Goal: Transaction & Acquisition: Purchase product/service

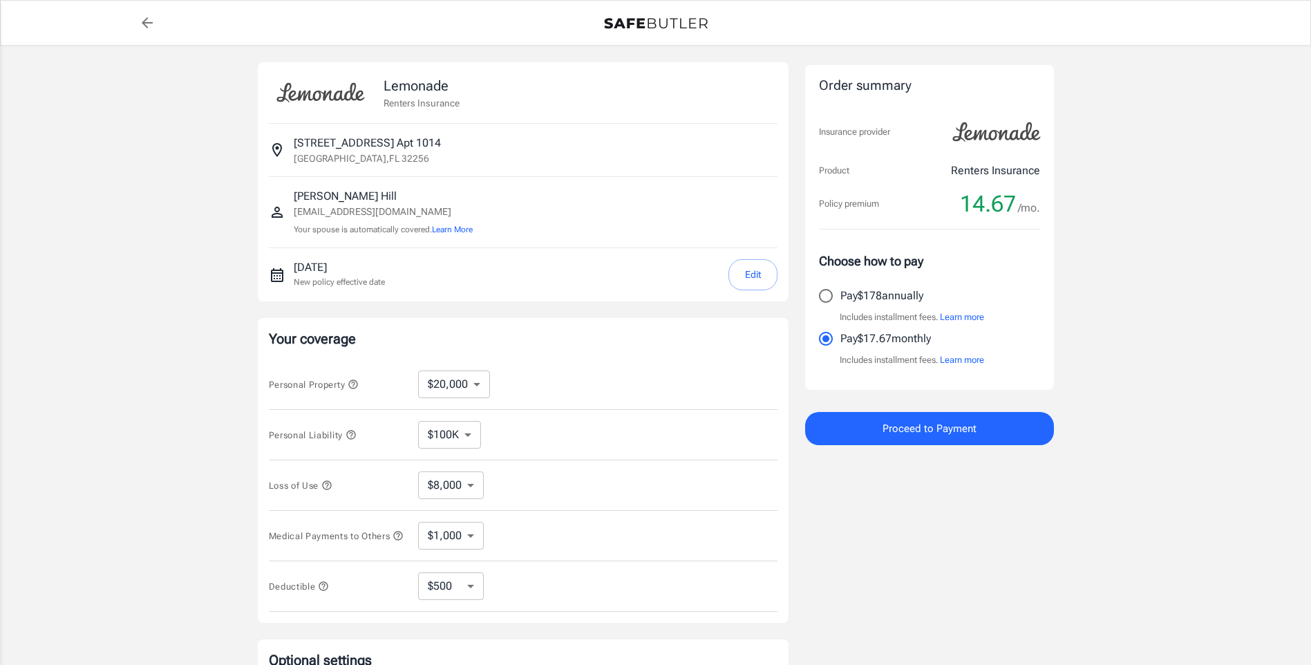
select select "20000"
select select "500"
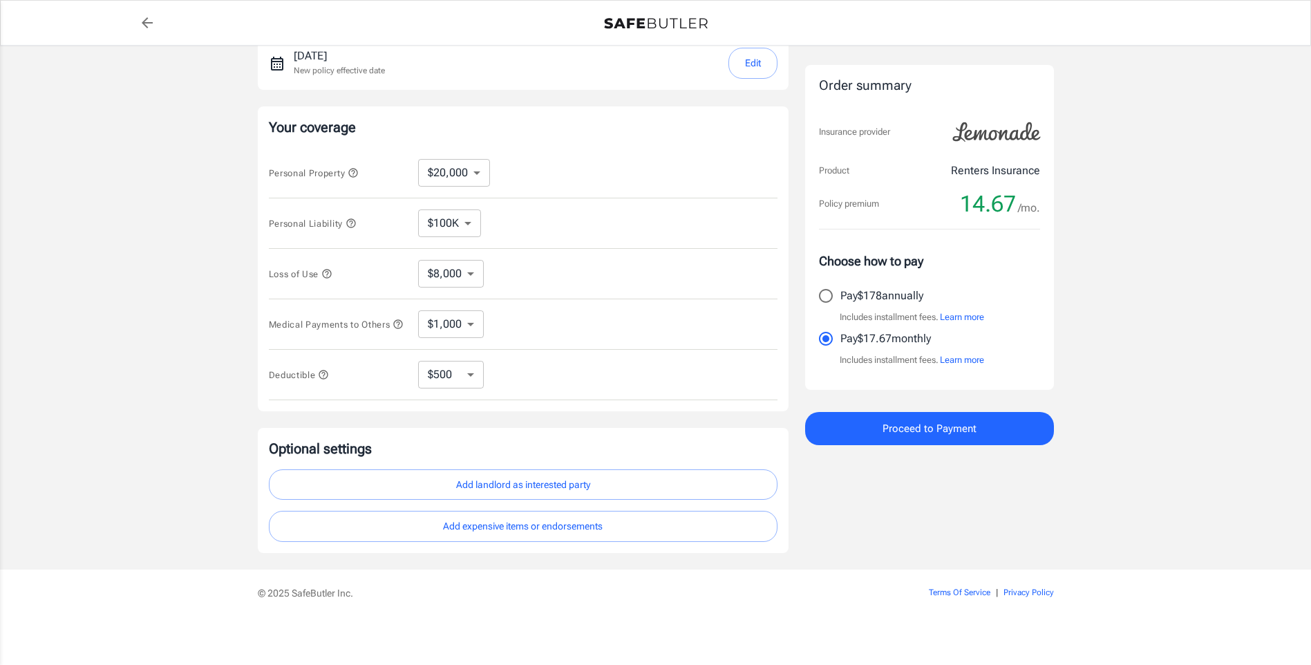
scroll to position [218, 0]
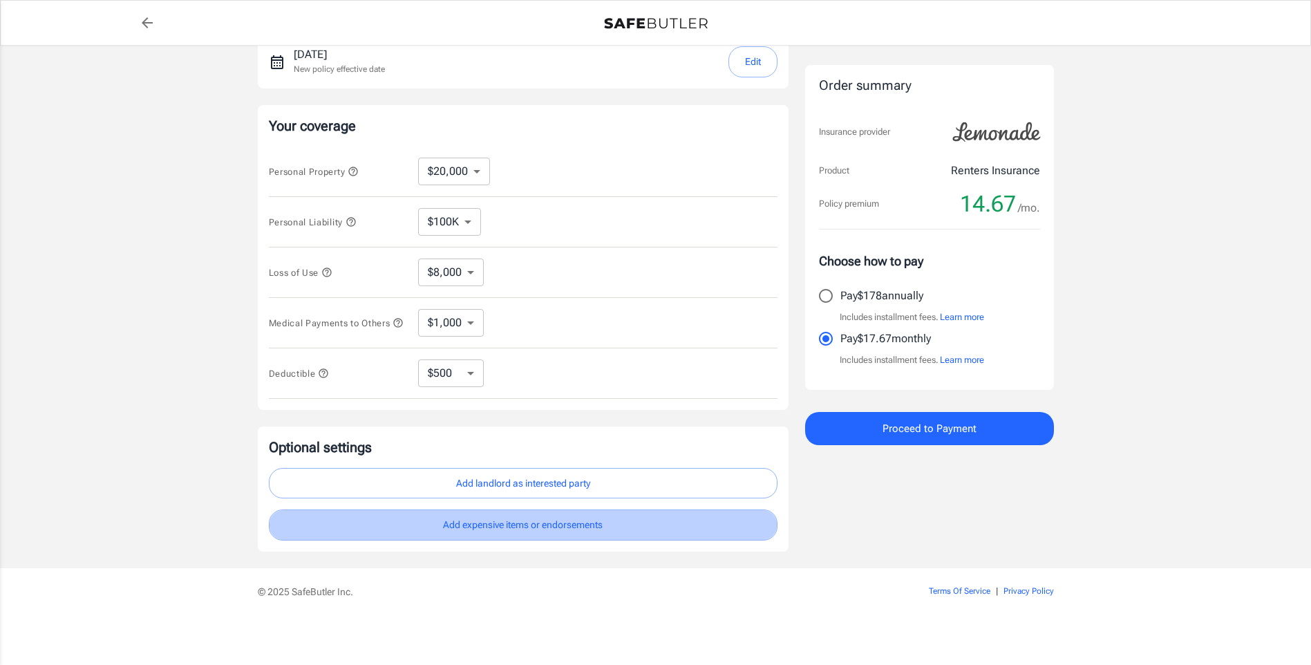
click at [523, 521] on button "Add expensive items or endorsements" at bounding box center [523, 524] width 509 height 31
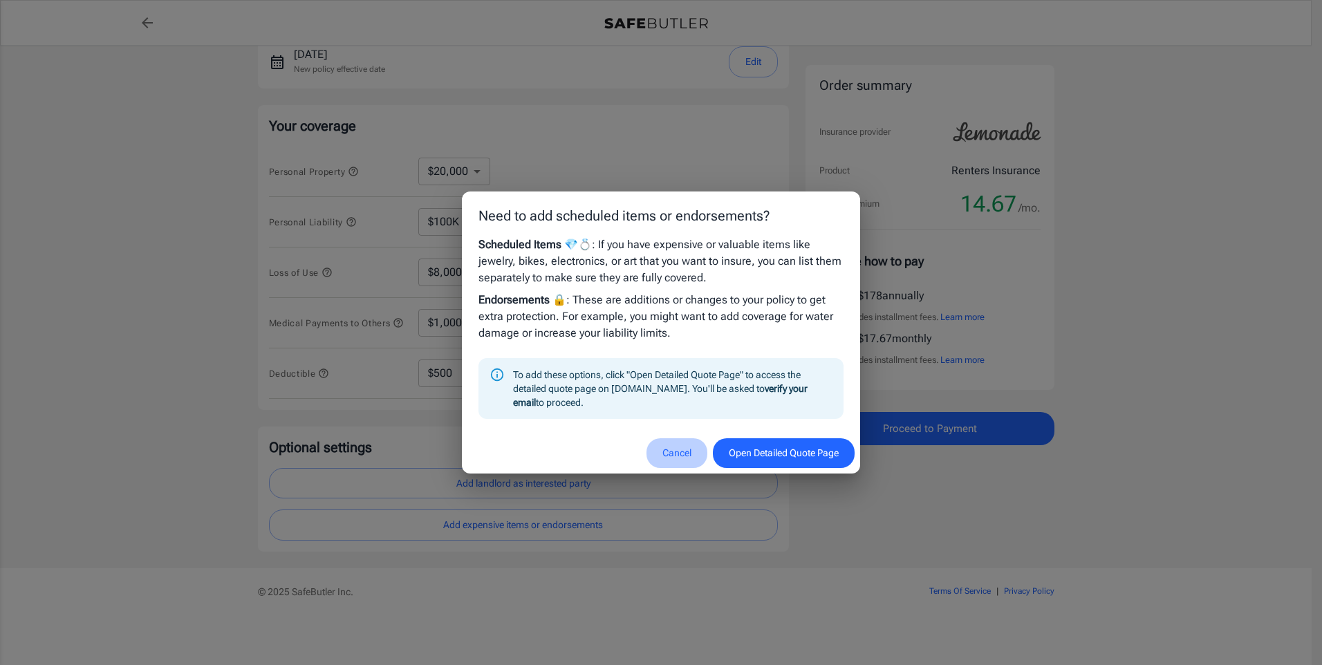
click at [685, 448] on button "Cancel" at bounding box center [676, 453] width 61 height 30
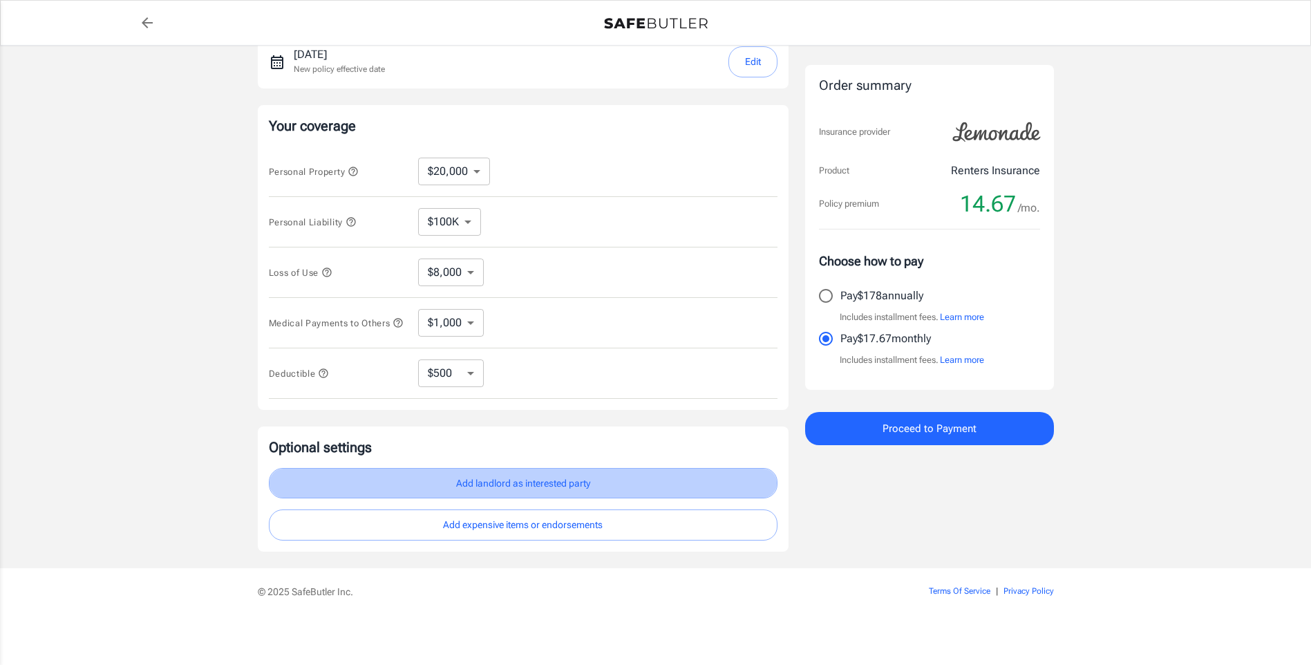
click at [498, 480] on button "Add landlord as interested party" at bounding box center [523, 483] width 509 height 31
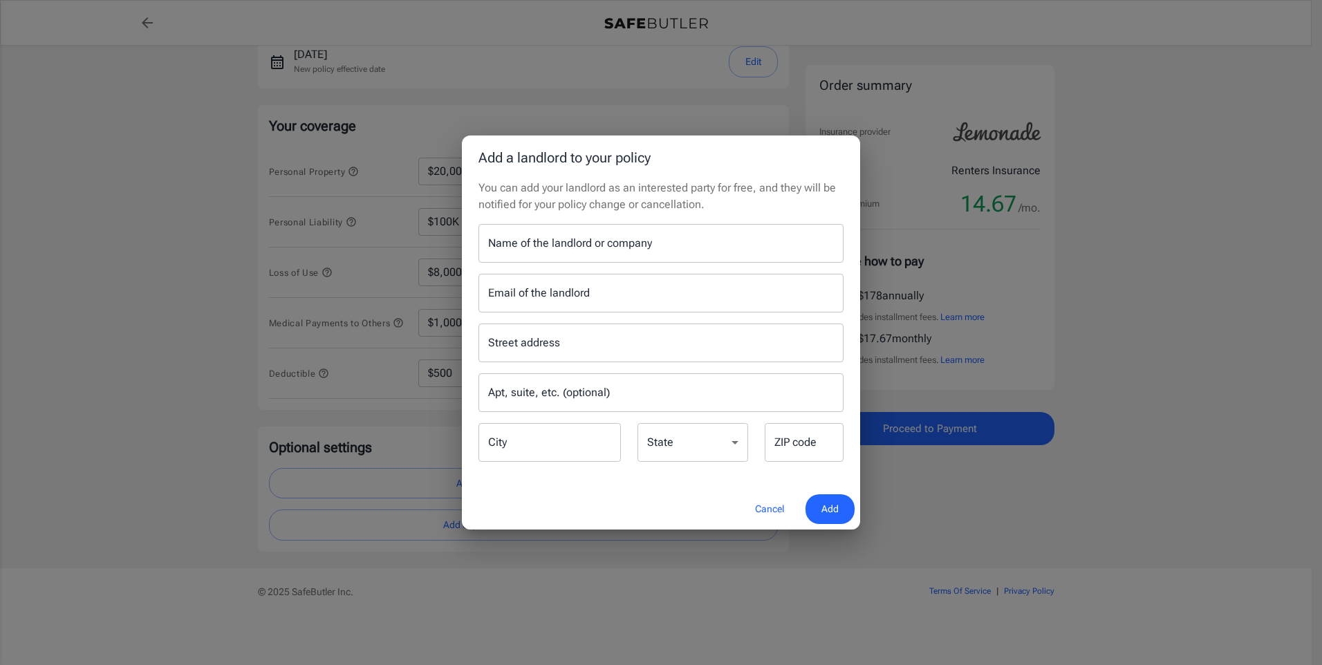
click at [761, 505] on button "Cancel" at bounding box center [769, 509] width 61 height 30
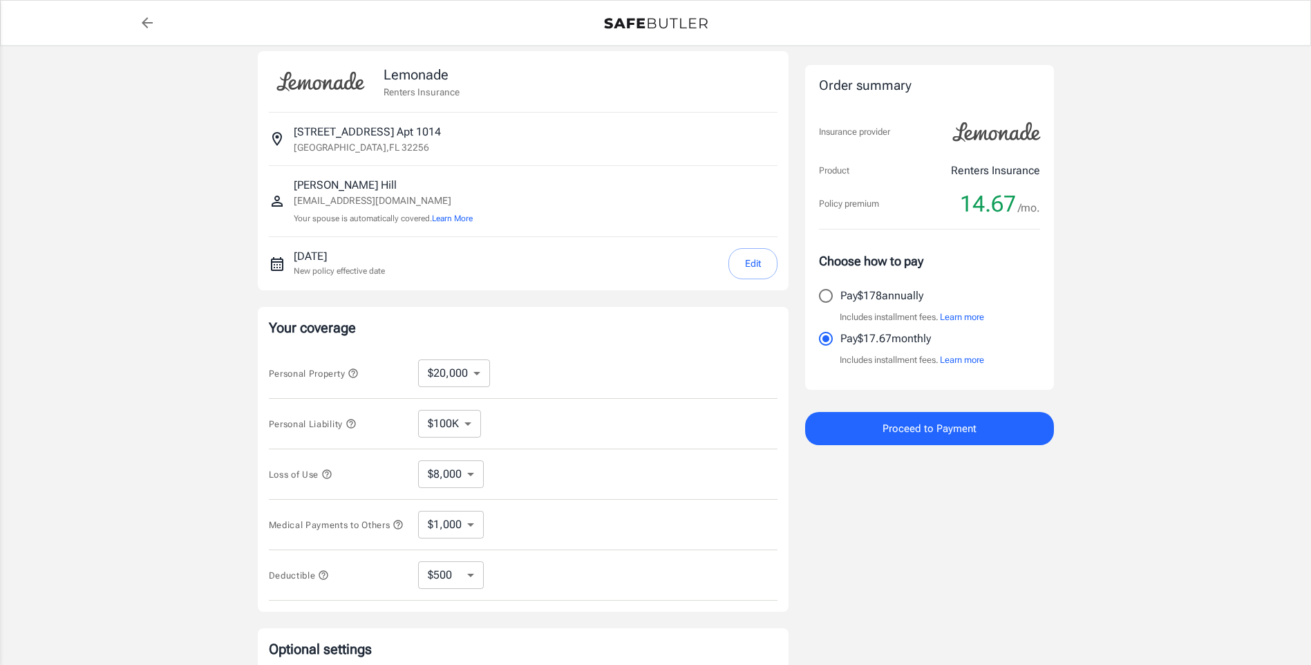
scroll to position [0, 0]
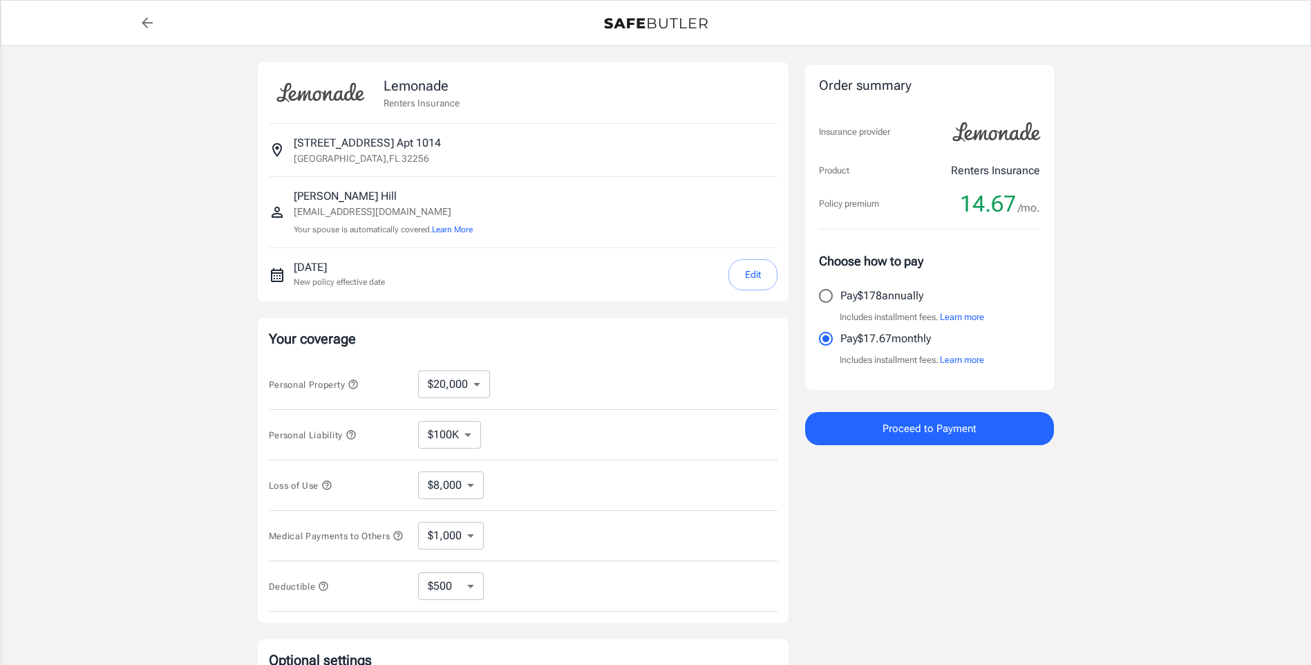
click at [751, 279] on button "Edit" at bounding box center [753, 274] width 49 height 31
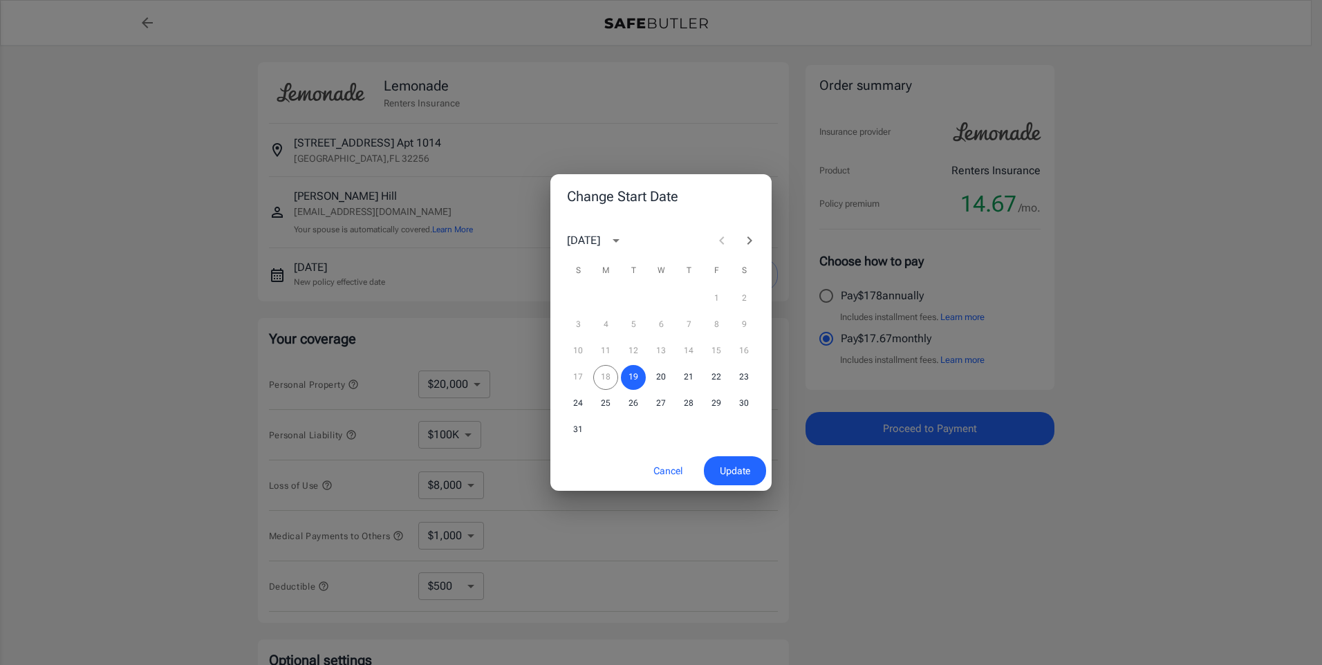
click at [663, 466] on button "Cancel" at bounding box center [667, 471] width 61 height 30
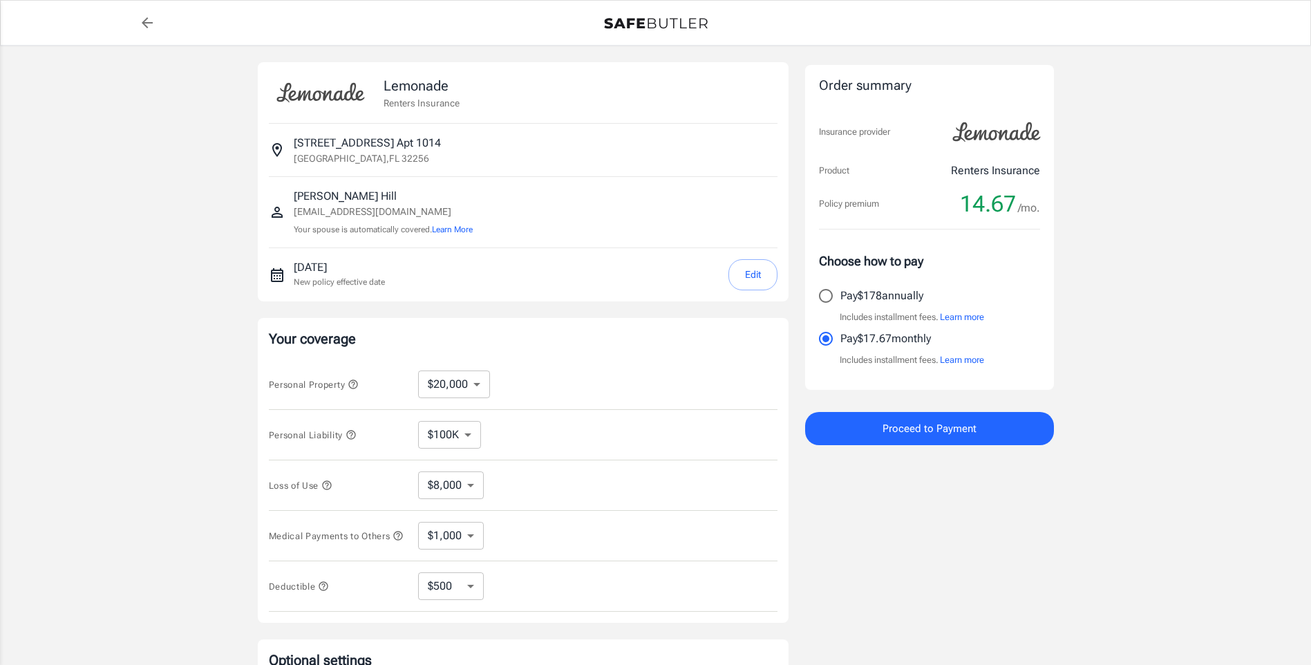
click at [329, 196] on p "[PERSON_NAME]" at bounding box center [383, 196] width 179 height 17
click at [375, 197] on p "[PERSON_NAME]" at bounding box center [383, 196] width 179 height 17
click at [275, 213] on icon "Insured person" at bounding box center [277, 212] width 17 height 17
